Goal: Task Accomplishment & Management: Use online tool/utility

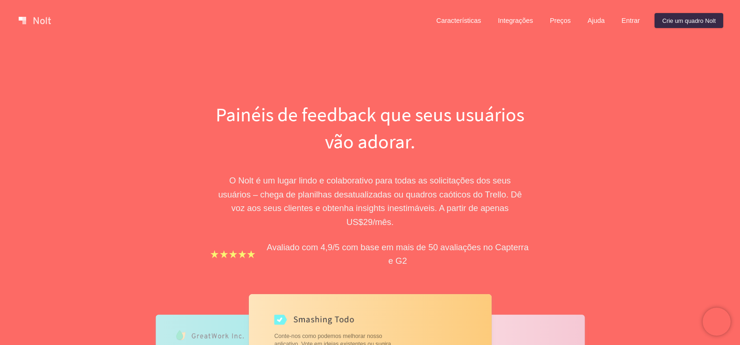
click at [641, 171] on div "Painéis de feedback que seus usuários vão adorar. O Nolt é um lugar lindo e col…" at bounding box center [370, 307] width 740 height 533
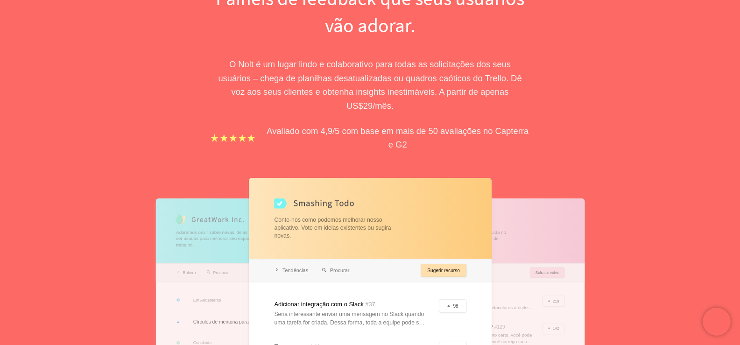
scroll to position [280, 0]
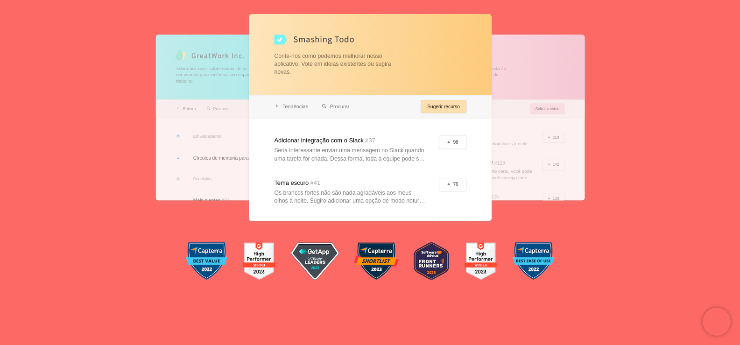
click at [351, 72] on div at bounding box center [370, 117] width 243 height 207
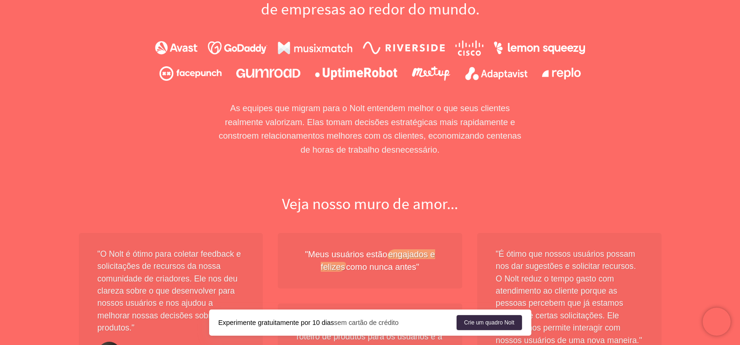
scroll to position [840, 0]
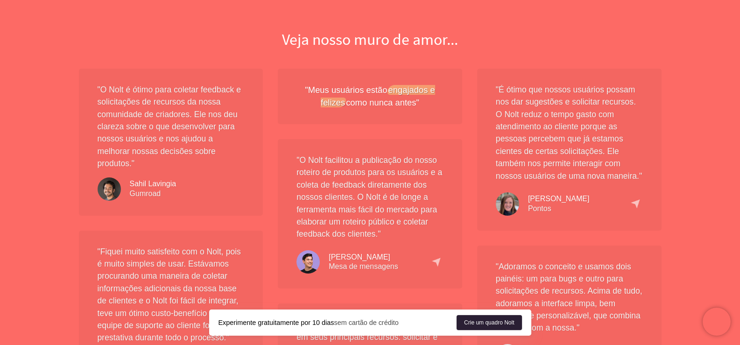
click at [495, 321] on font "Crie um quadro Nolt" at bounding box center [489, 322] width 50 height 7
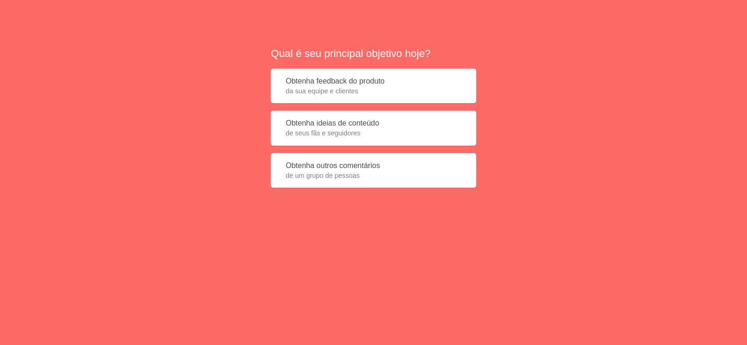
click at [329, 30] on div "Qual é seu principal objetivo hoje? Obtenha feedback do produto da sua equipe e…" at bounding box center [373, 120] width 747 height 241
